Goal: Task Accomplishment & Management: Manage account settings

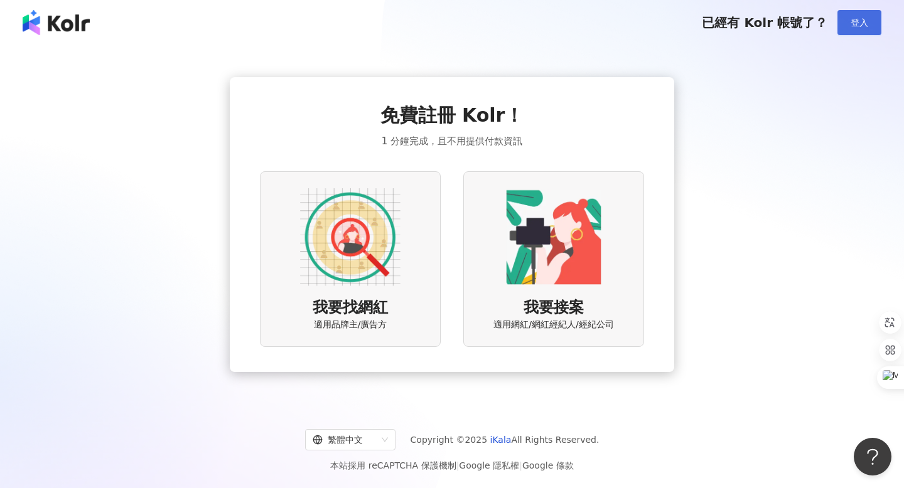
click at [853, 27] on span "登入" at bounding box center [859, 23] width 18 height 10
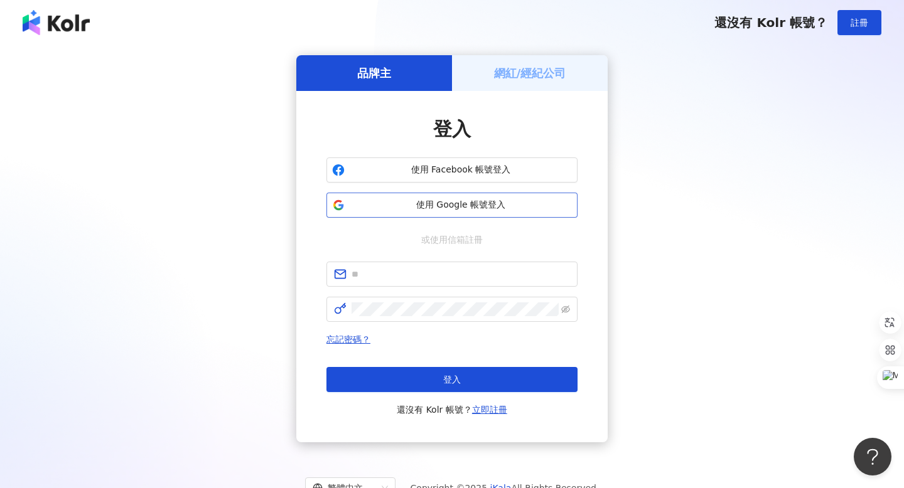
click at [512, 213] on button "使用 Google 帳號登入" at bounding box center [451, 205] width 251 height 25
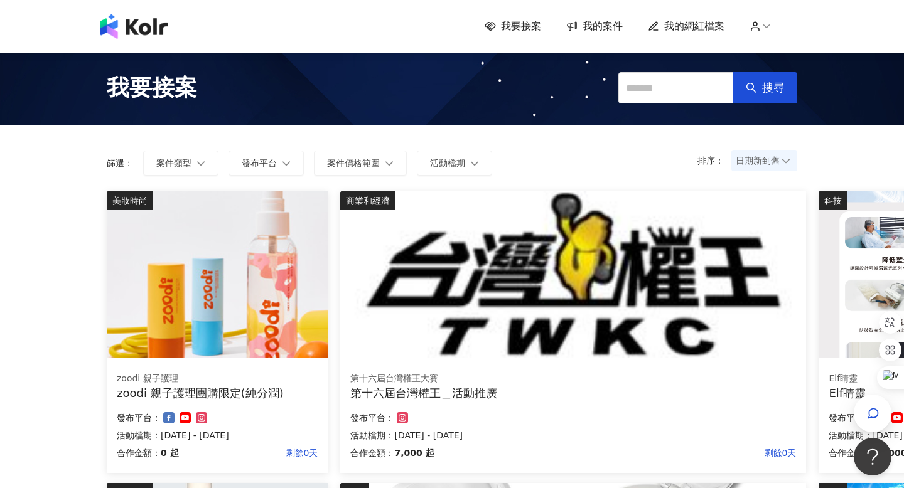
click at [608, 16] on div "我要接案 我的案件 我的網紅檔案" at bounding box center [451, 26] width 715 height 25
click at [595, 29] on span "我的案件" at bounding box center [602, 26] width 40 height 14
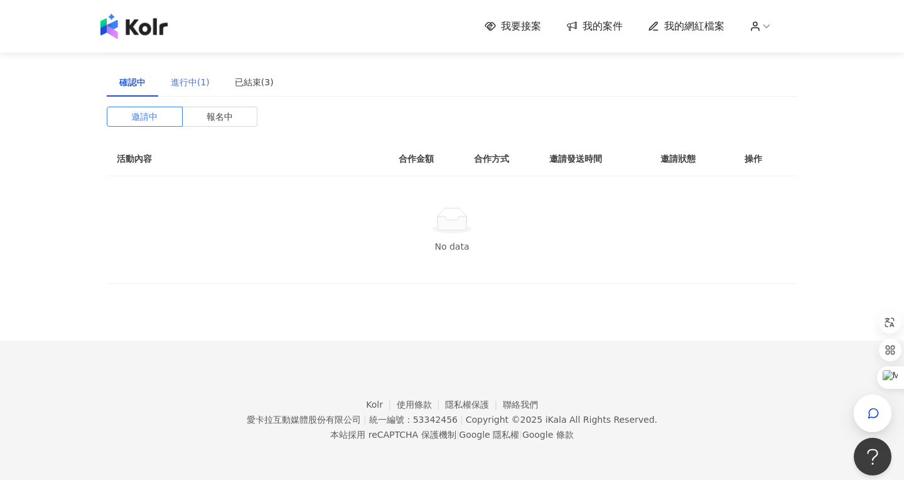
click at [200, 89] on div "進行中(1)" at bounding box center [190, 82] width 64 height 29
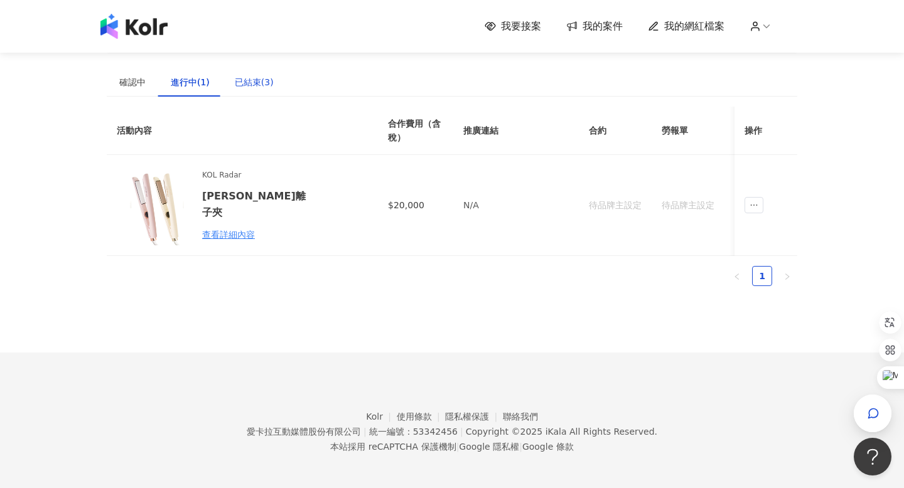
click at [247, 85] on div "已結束(3)" at bounding box center [254, 82] width 39 height 14
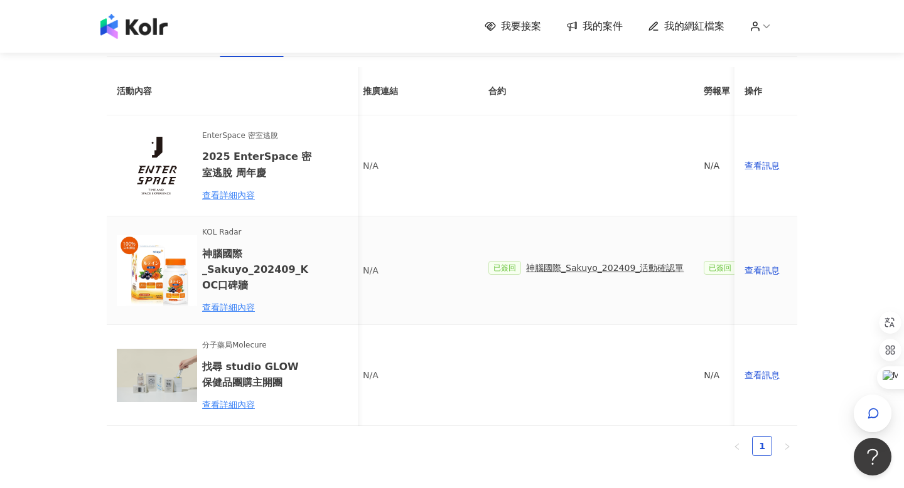
scroll to position [0, 134]
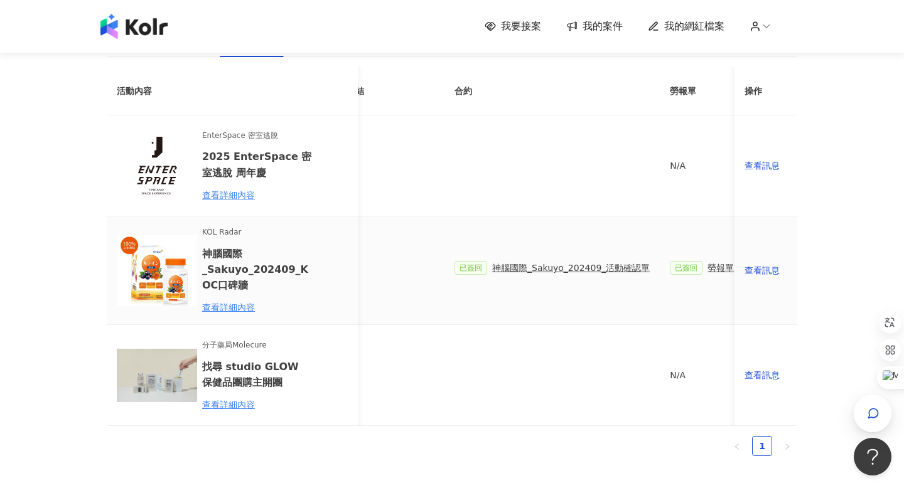
click at [556, 269] on span "神腦國際_Sakuyo_202409_活動確認單" at bounding box center [571, 268] width 158 height 14
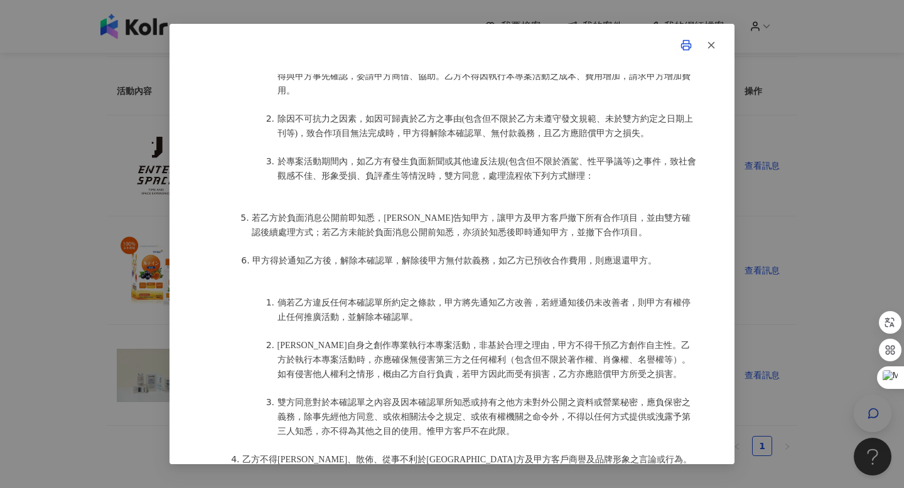
scroll to position [1317, 0]
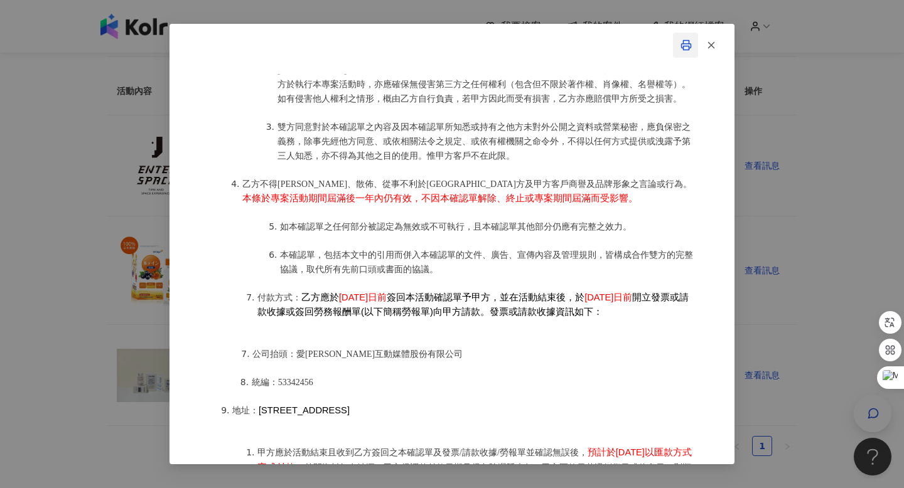
click at [690, 37] on button "button" at bounding box center [685, 45] width 25 height 25
click at [717, 45] on button "button" at bounding box center [710, 45] width 25 height 25
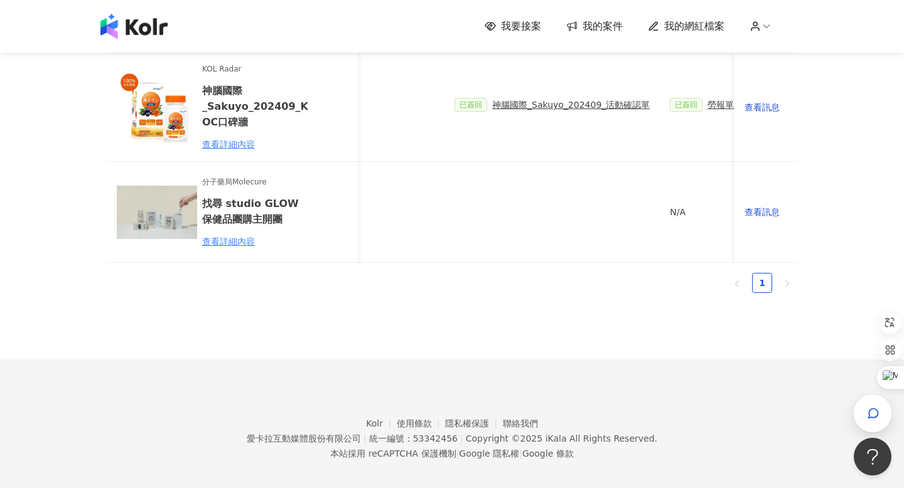
scroll to position [150, 0]
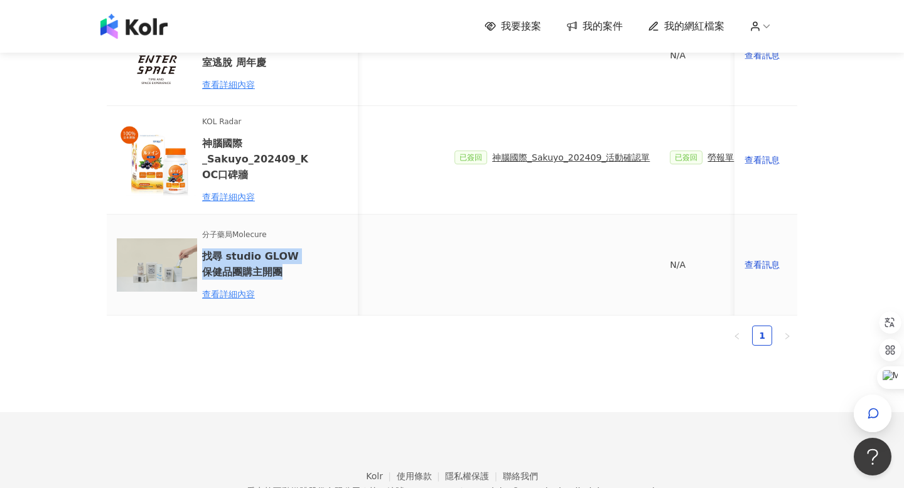
drag, startPoint x: 282, startPoint y: 273, endPoint x: 201, endPoint y: 260, distance: 82.0
click at [201, 260] on div "分子藥局Molecure 找尋 studio GLOW 保健品團購主開團 查看詳細內容" at bounding box center [232, 265] width 231 height 80
click at [211, 257] on h6 "找尋 studio GLOW 保健品團購主開團" at bounding box center [257, 263] width 110 height 31
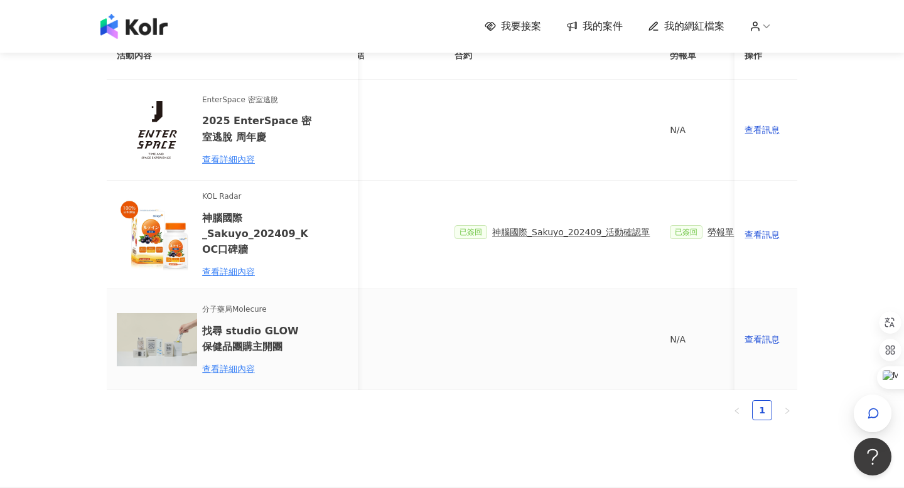
scroll to position [70, 0]
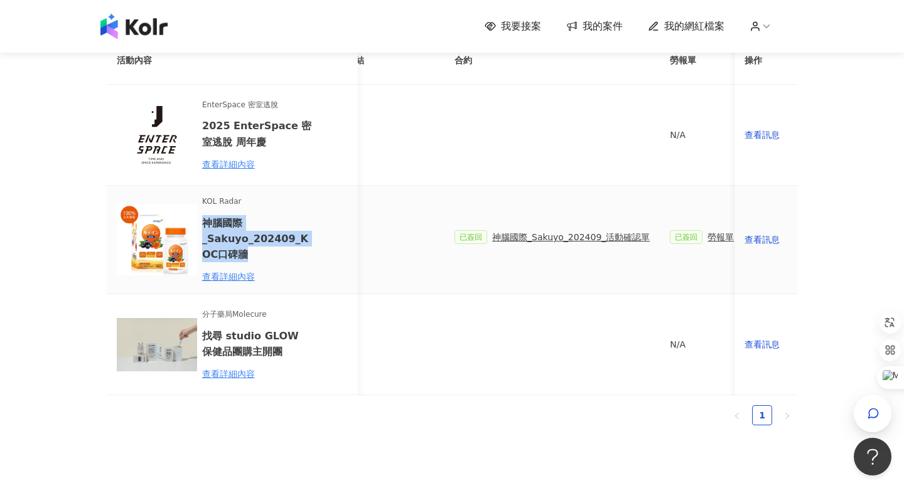
drag, startPoint x: 202, startPoint y: 222, endPoint x: 259, endPoint y: 250, distance: 64.0
click at [259, 250] on h6 "神腦國際_Sakuyo_202409_KOC口碑牆" at bounding box center [257, 238] width 110 height 47
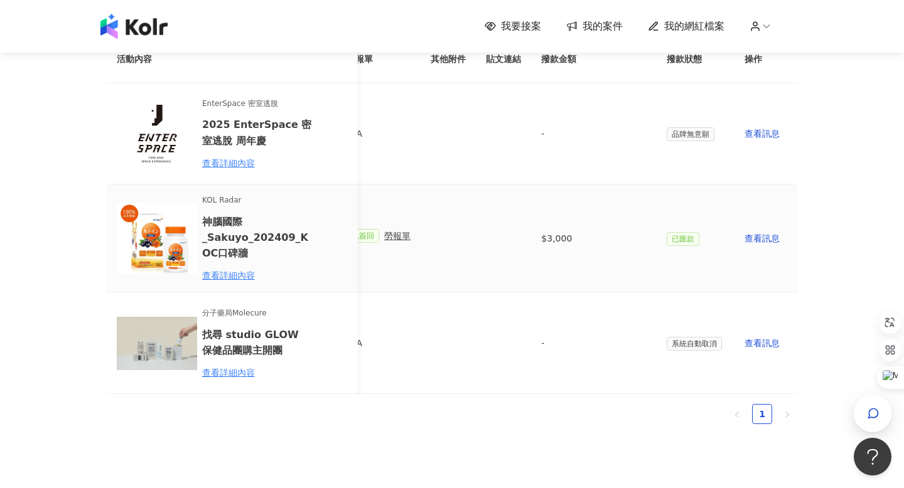
scroll to position [73, 0]
click at [238, 317] on span "分子藥局Molecure" at bounding box center [257, 312] width 110 height 12
click at [257, 355] on h6 "找尋 studio GLOW 保健品團購主開團" at bounding box center [257, 341] width 110 height 31
click at [248, 367] on div "查看詳細內容" at bounding box center [257, 372] width 110 height 14
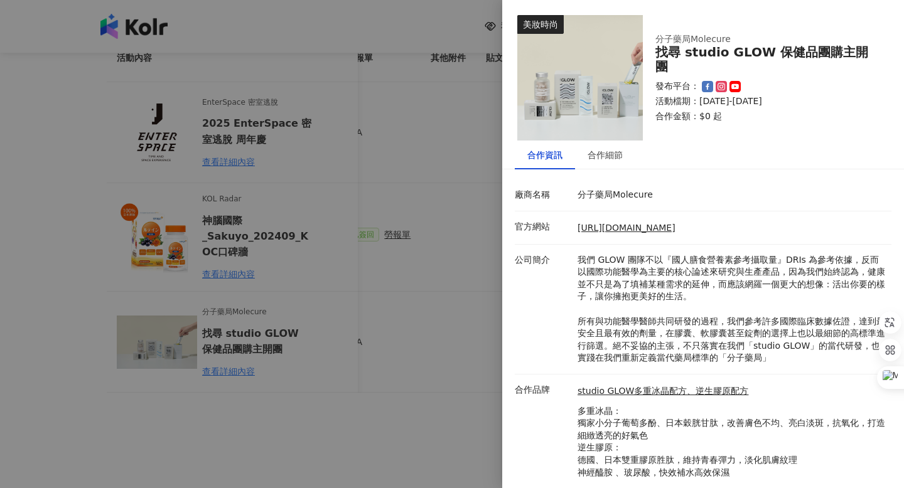
scroll to position [31, 0]
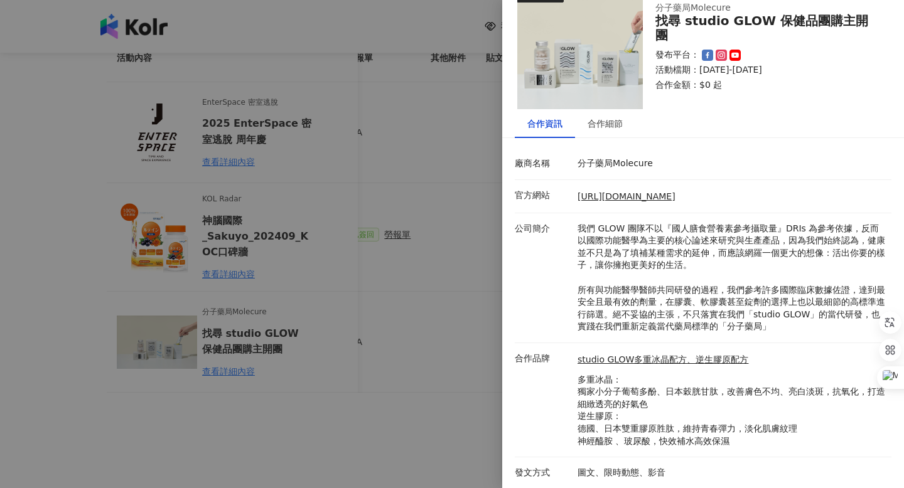
click at [441, 323] on div at bounding box center [452, 244] width 904 height 488
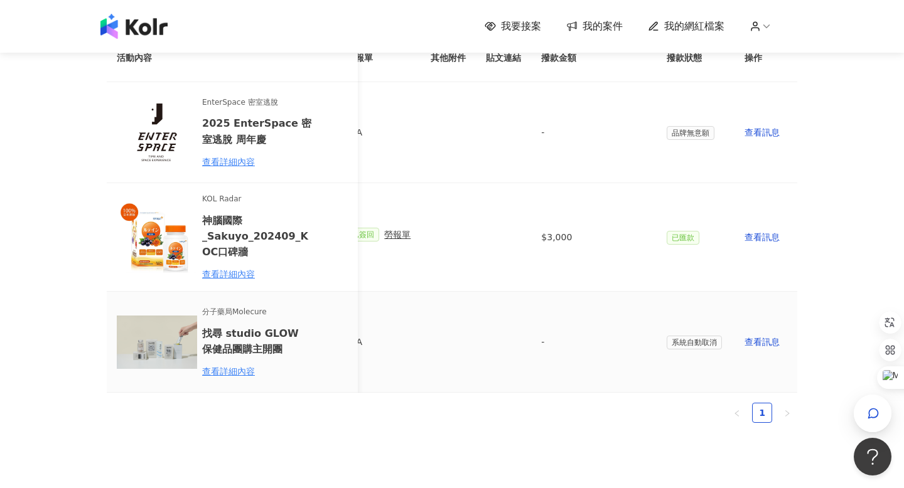
scroll to position [0, 0]
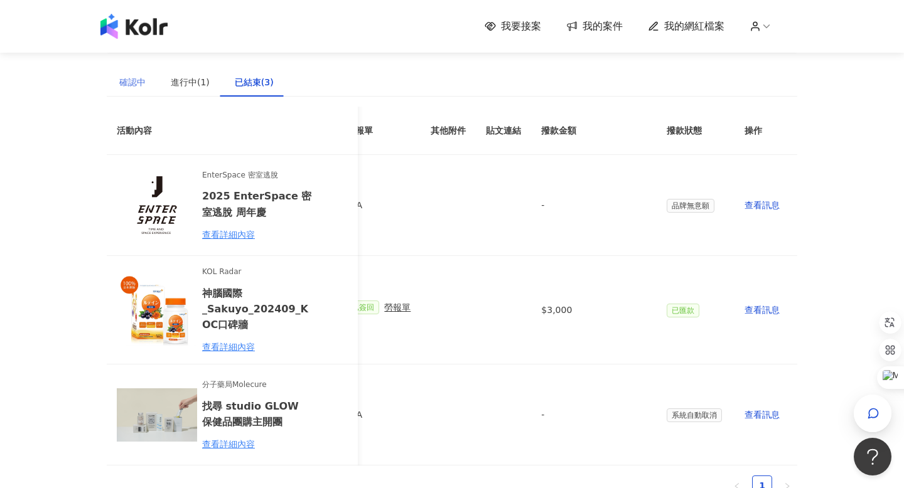
click at [132, 89] on div "確認中" at bounding box center [132, 82] width 51 height 29
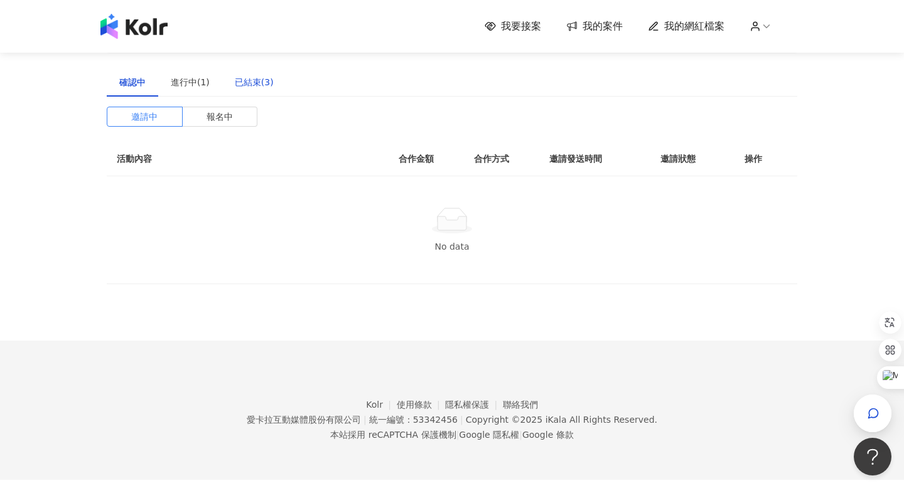
click at [235, 82] on div "已結束(3)" at bounding box center [254, 82] width 39 height 14
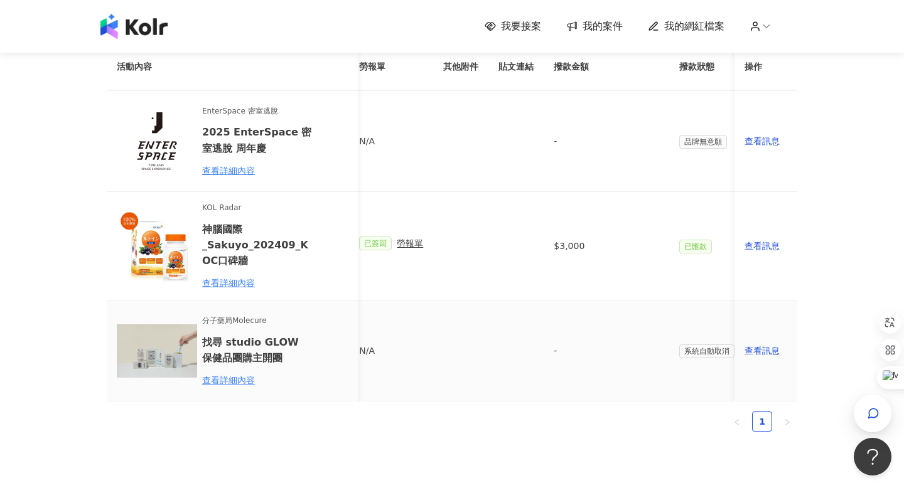
scroll to position [0, 457]
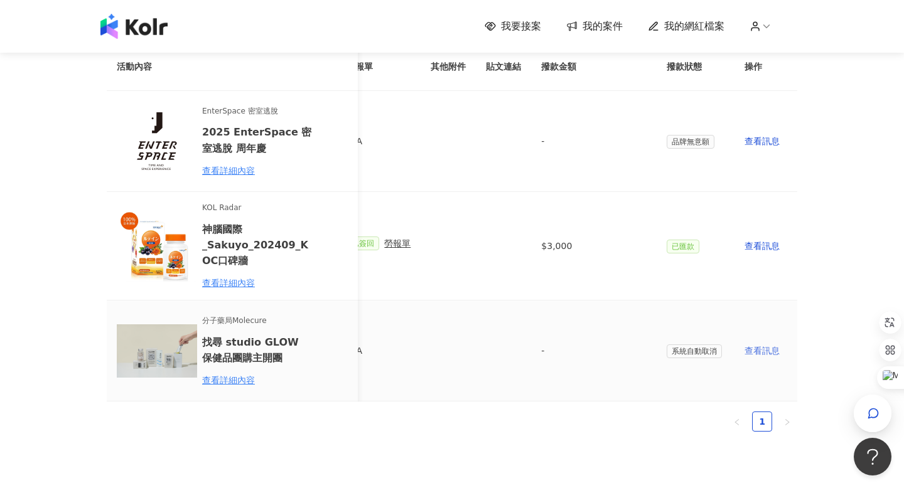
click at [767, 347] on div "查看訊息" at bounding box center [765, 351] width 43 height 14
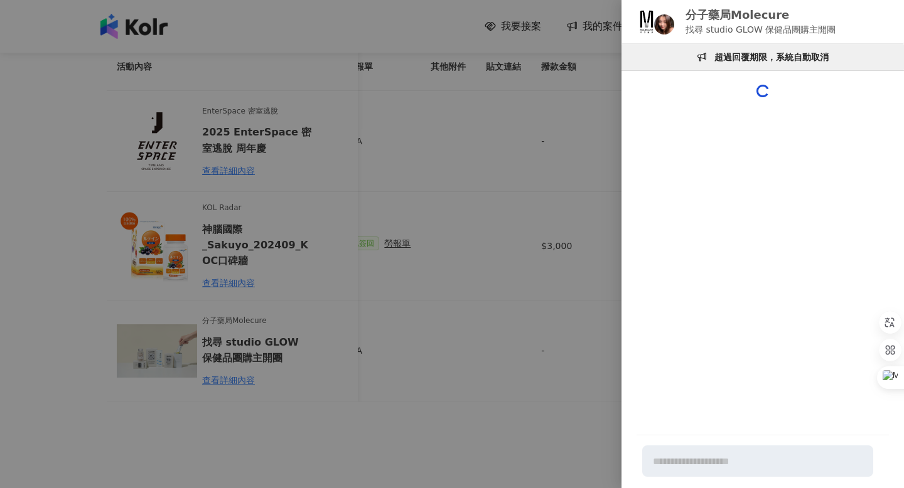
click at [545, 211] on div at bounding box center [452, 244] width 904 height 488
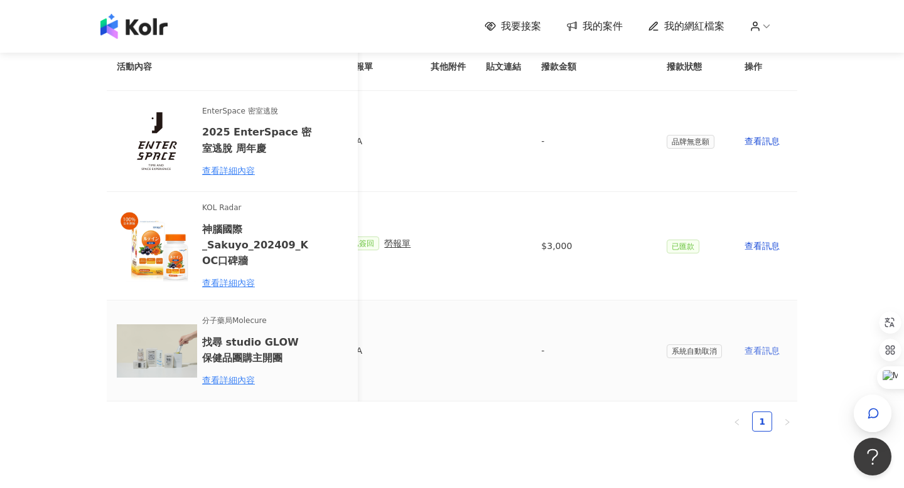
click at [751, 348] on div "查看訊息" at bounding box center [765, 351] width 43 height 14
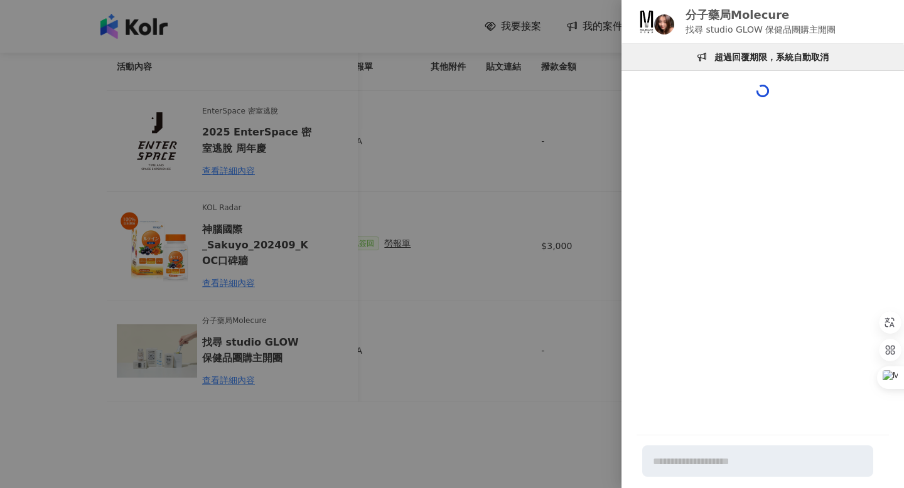
click at [552, 184] on div at bounding box center [452, 244] width 904 height 488
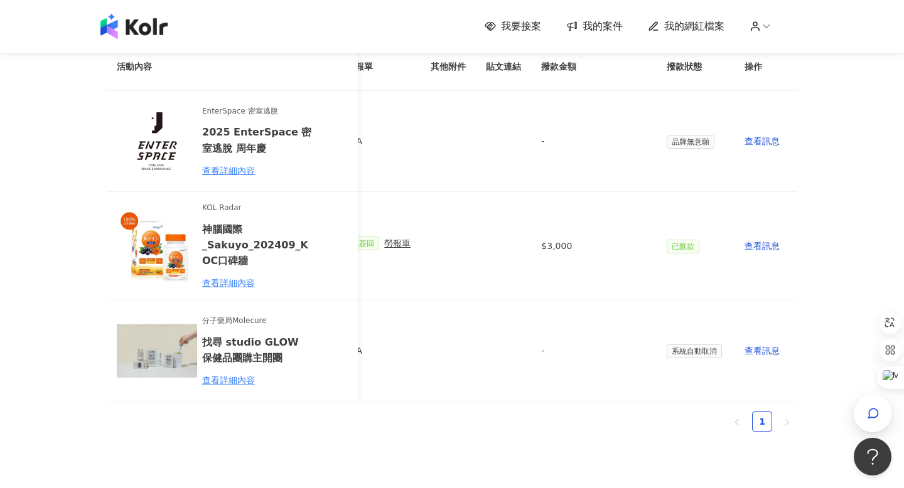
click at [143, 36] on img at bounding box center [133, 26] width 67 height 25
